Goal: Find specific page/section: Find specific page/section

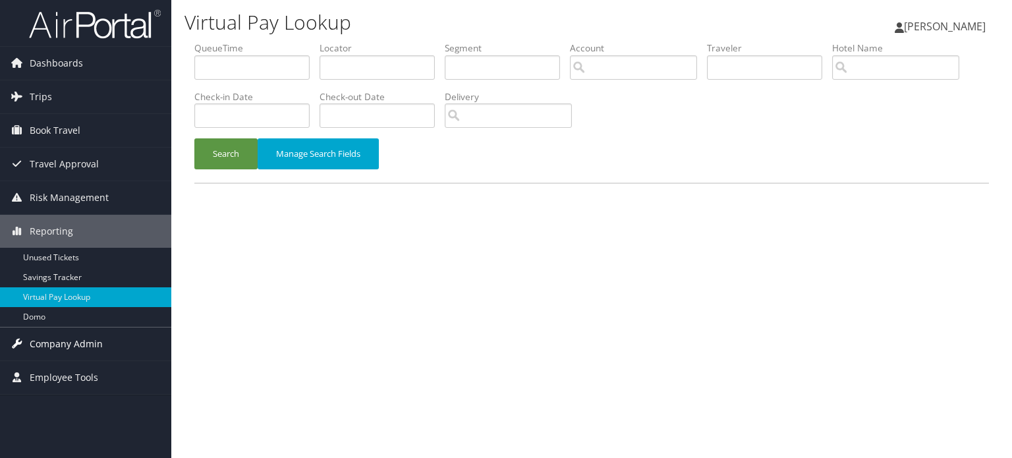
click at [86, 354] on span "Company Admin" at bounding box center [66, 343] width 73 height 33
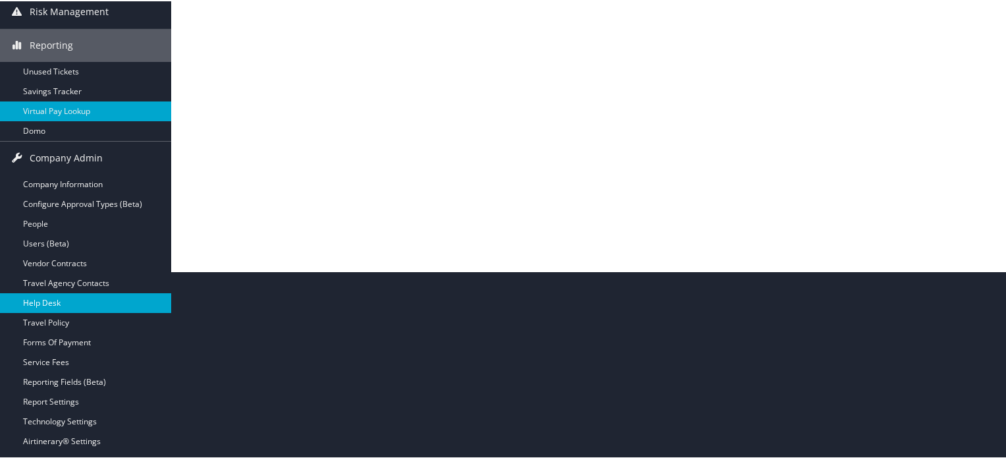
scroll to position [263, 0]
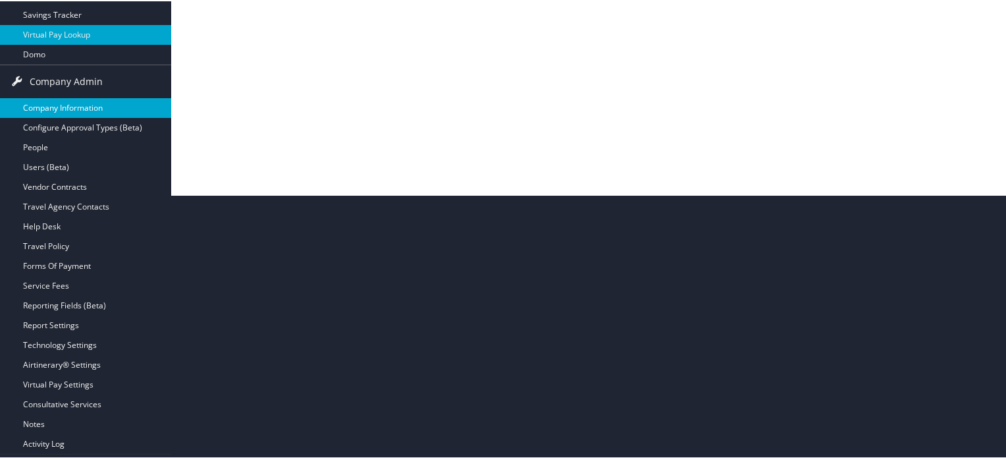
click at [72, 110] on link "Company Information" at bounding box center [85, 107] width 171 height 20
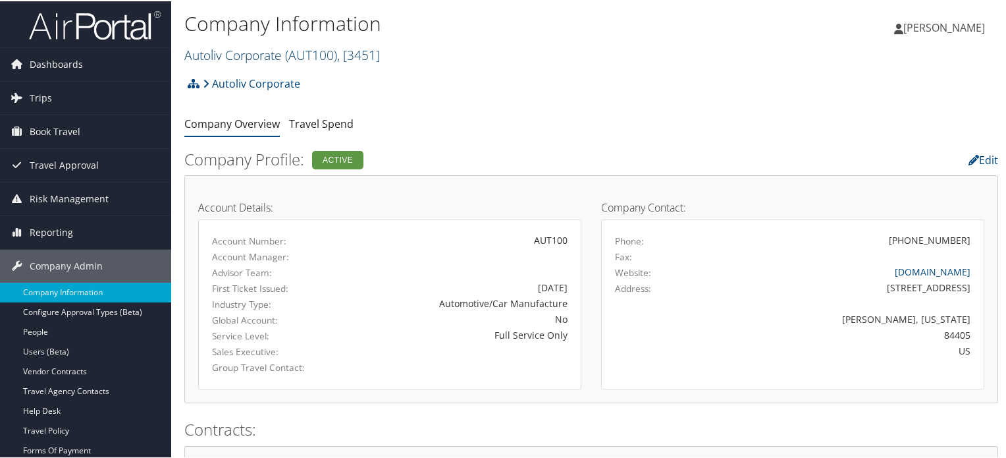
click at [263, 58] on link "Autoliv Corporate ( AUT100 ) , [ 3451 ]" at bounding box center [282, 54] width 196 height 18
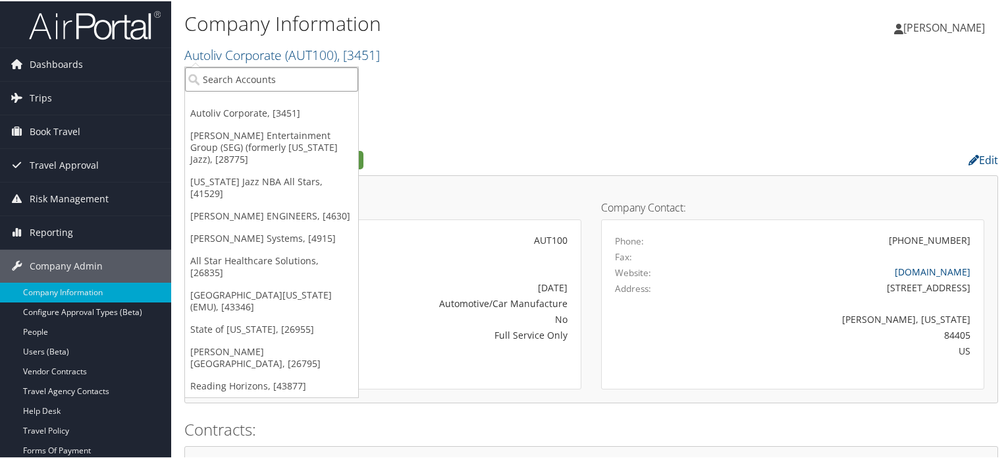
click at [240, 73] on input "search" at bounding box center [271, 78] width 173 height 24
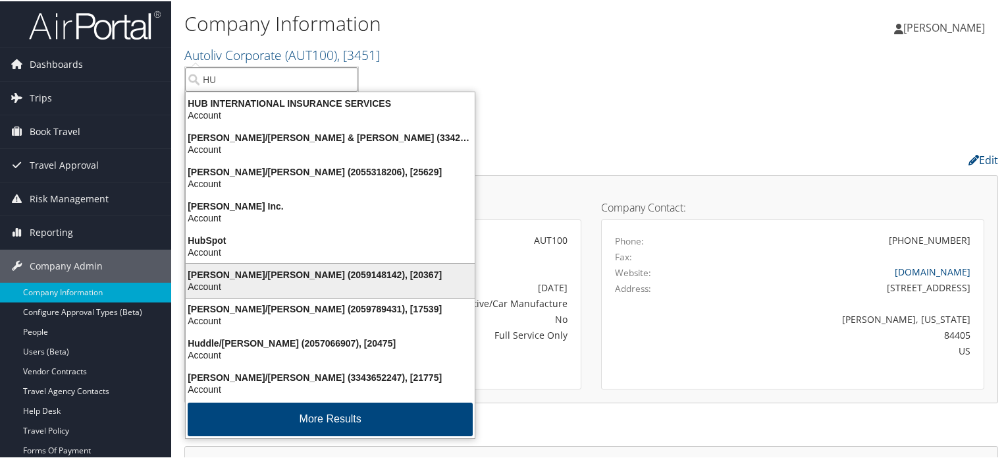
scroll to position [2, 0]
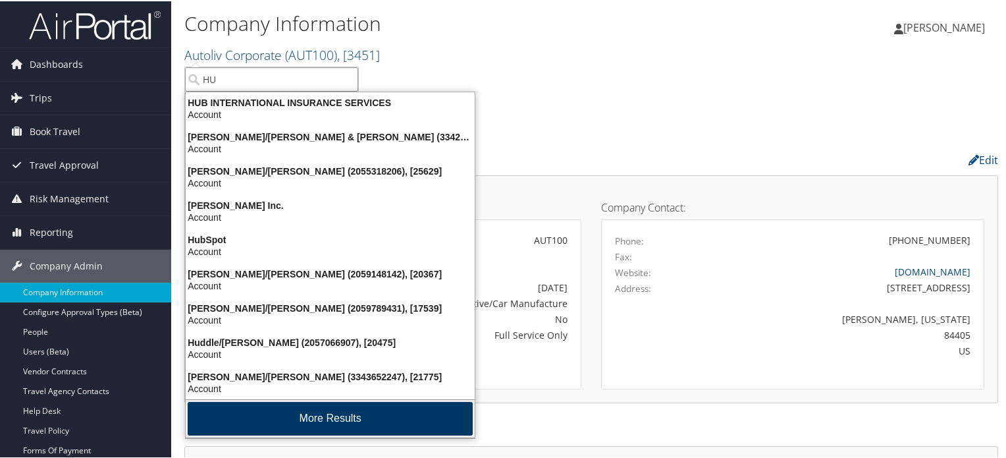
click at [319, 414] on button "More Results" at bounding box center [330, 417] width 285 height 34
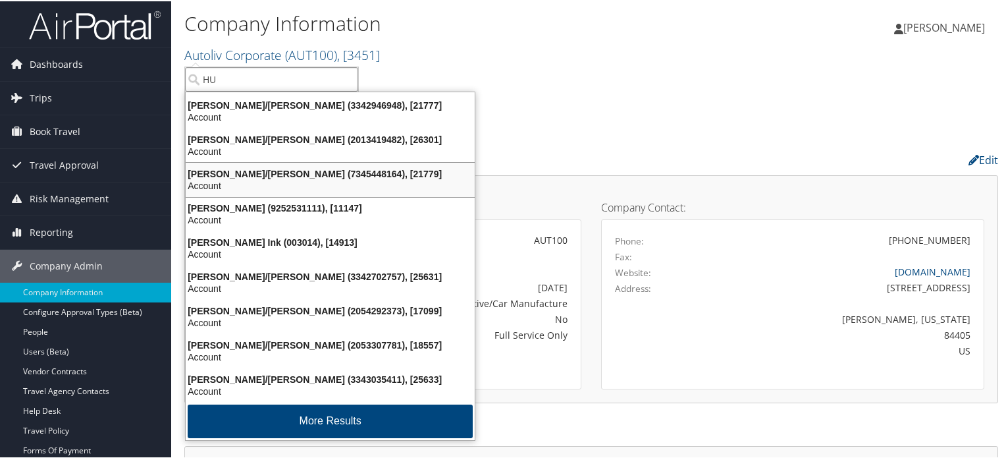
scroll to position [308, 0]
drag, startPoint x: 247, startPoint y: 70, endPoint x: 177, endPoint y: 86, distance: 72.1
type input "HU"
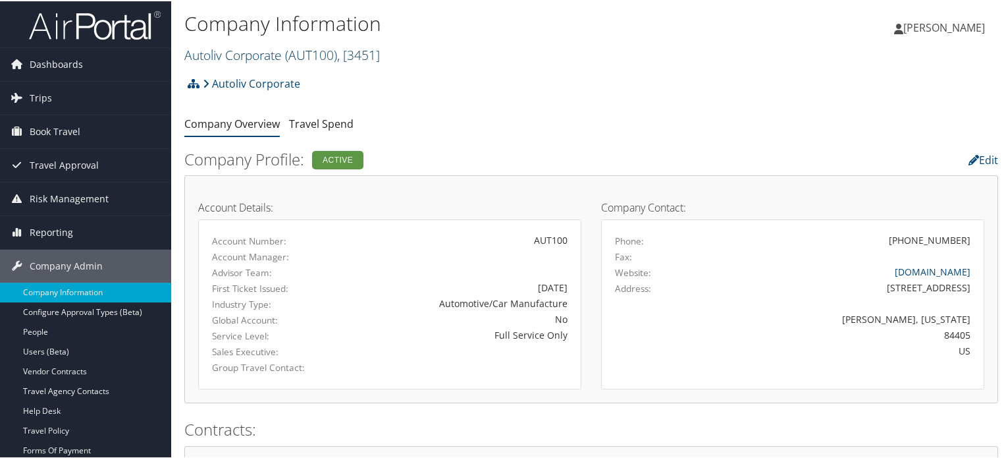
click at [302, 51] on span "( AUT100 )" at bounding box center [311, 54] width 52 height 18
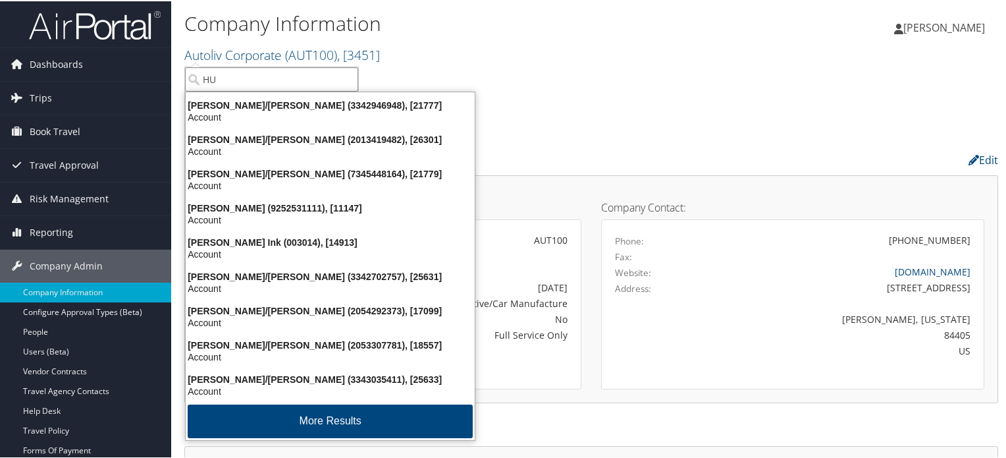
click at [272, 73] on input "HU" at bounding box center [271, 78] width 173 height 24
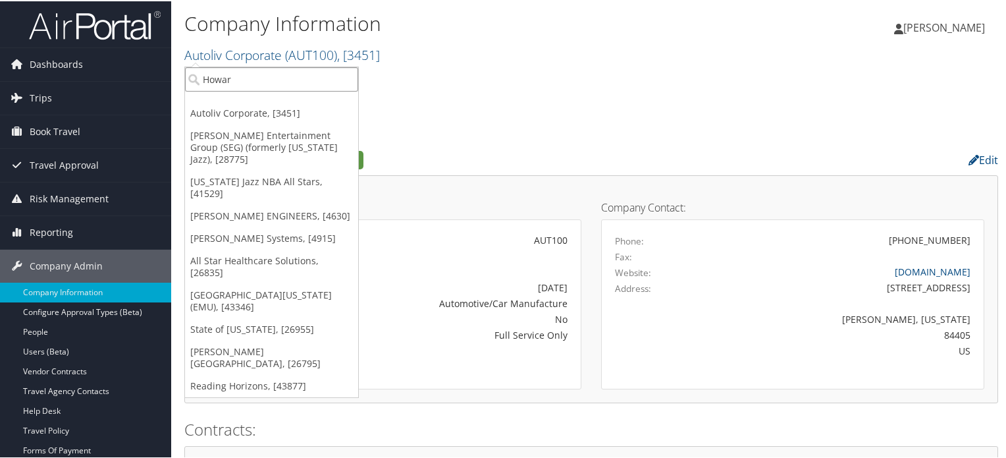
type input "Howard"
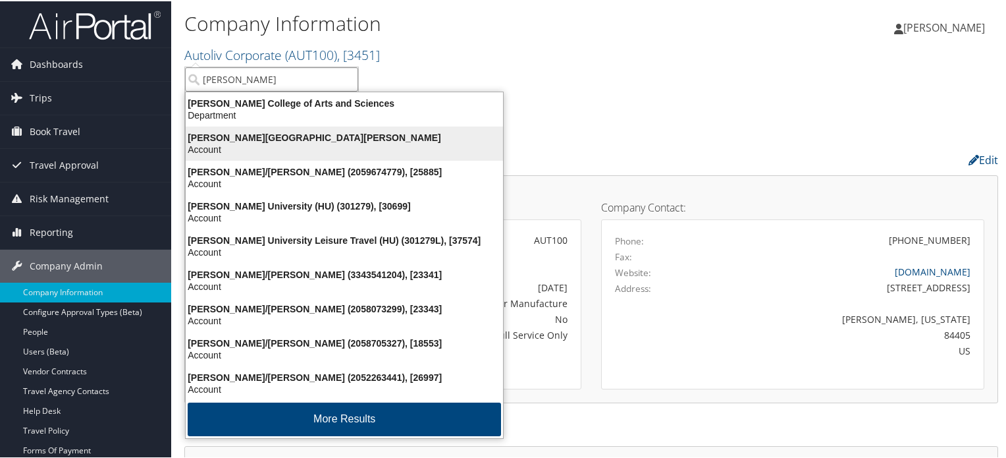
scroll to position [2, 0]
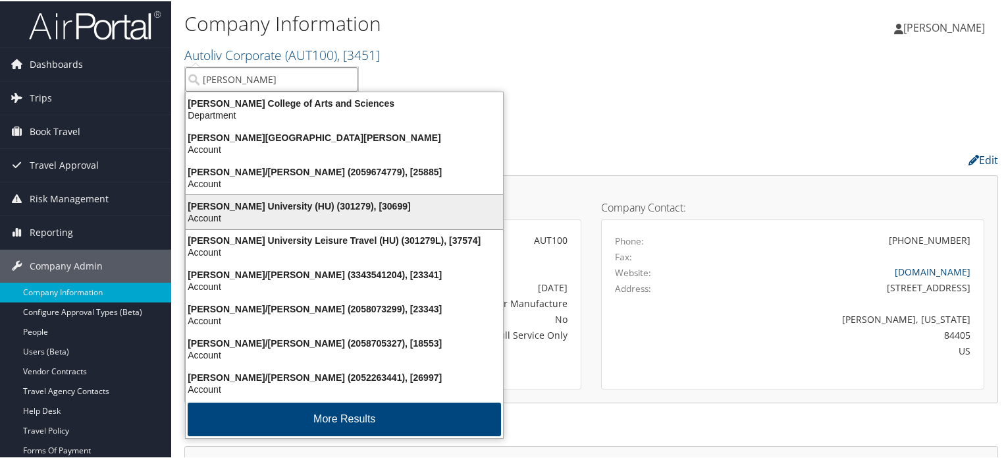
click at [354, 213] on div "Account" at bounding box center [344, 217] width 333 height 12
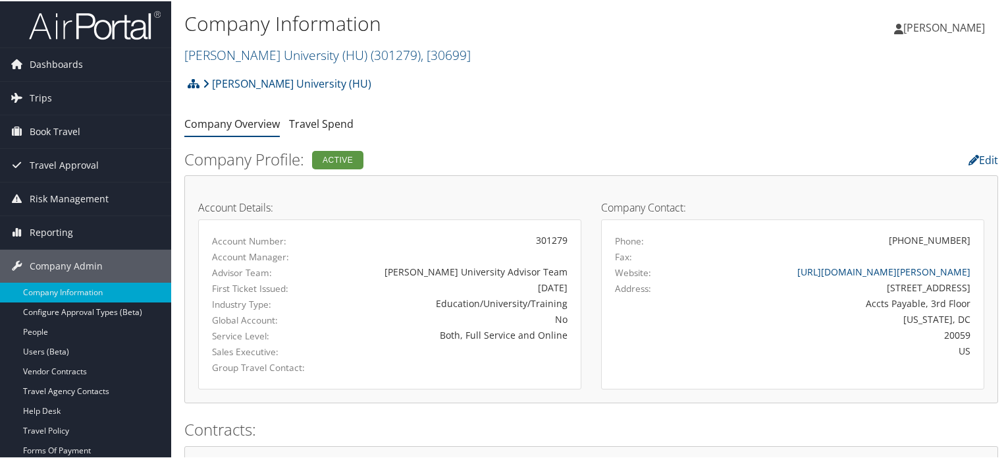
scroll to position [132, 0]
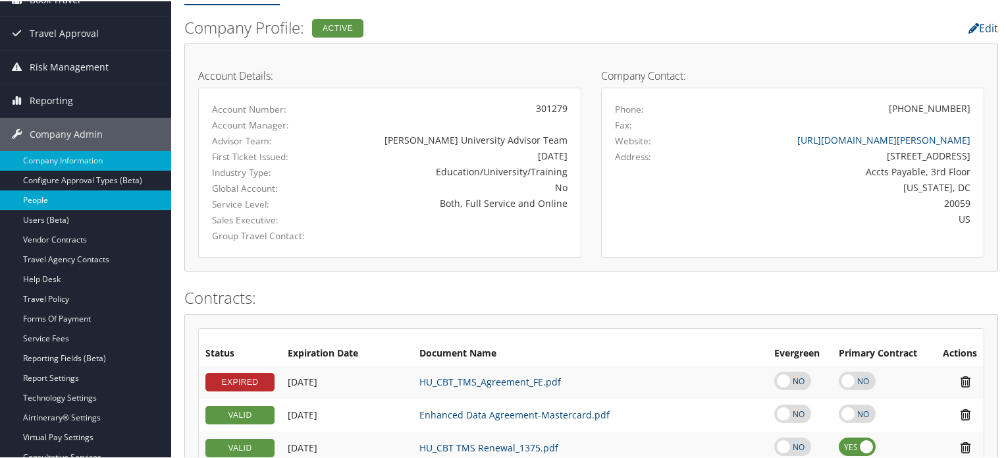
click at [48, 198] on link "People" at bounding box center [85, 199] width 171 height 20
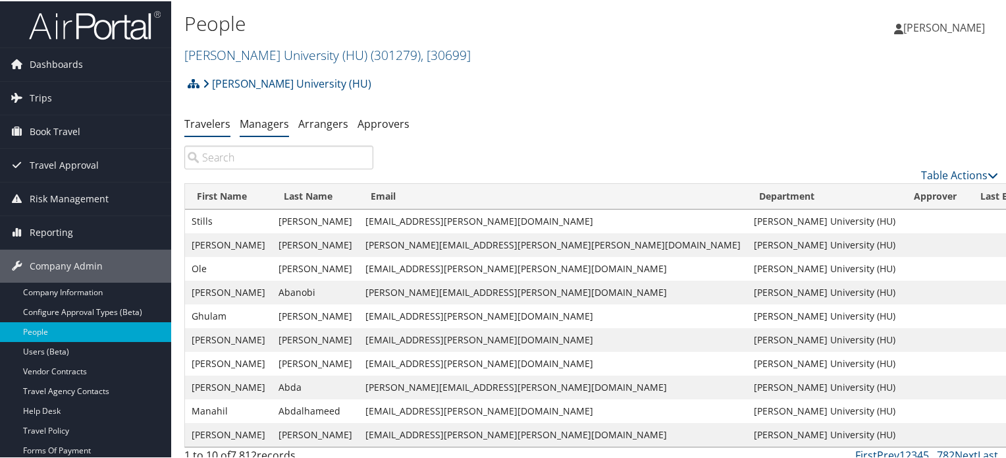
click at [270, 124] on link "Managers" at bounding box center [264, 122] width 49 height 14
